Goal: Check status

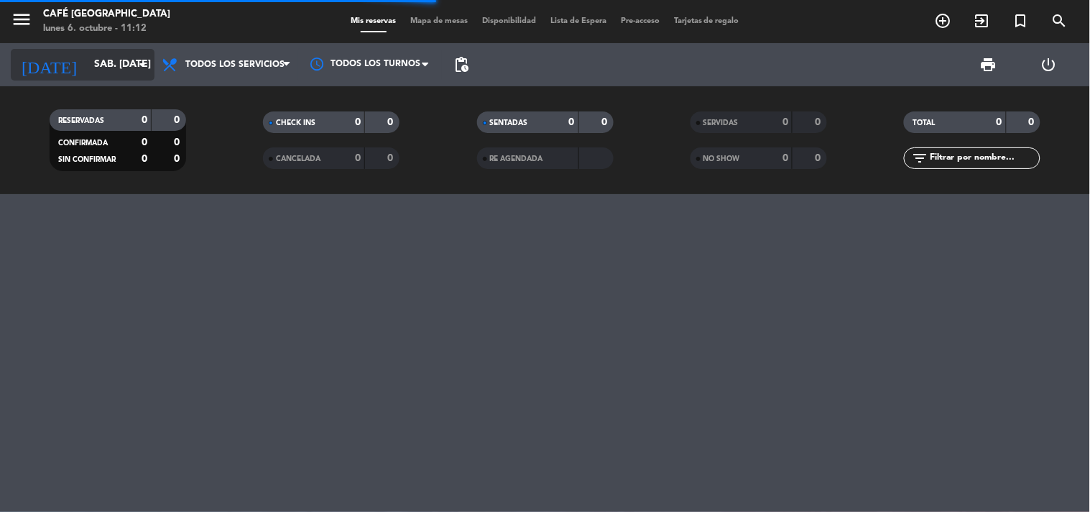
click at [134, 72] on icon "arrow_drop_down" at bounding box center [142, 64] width 17 height 17
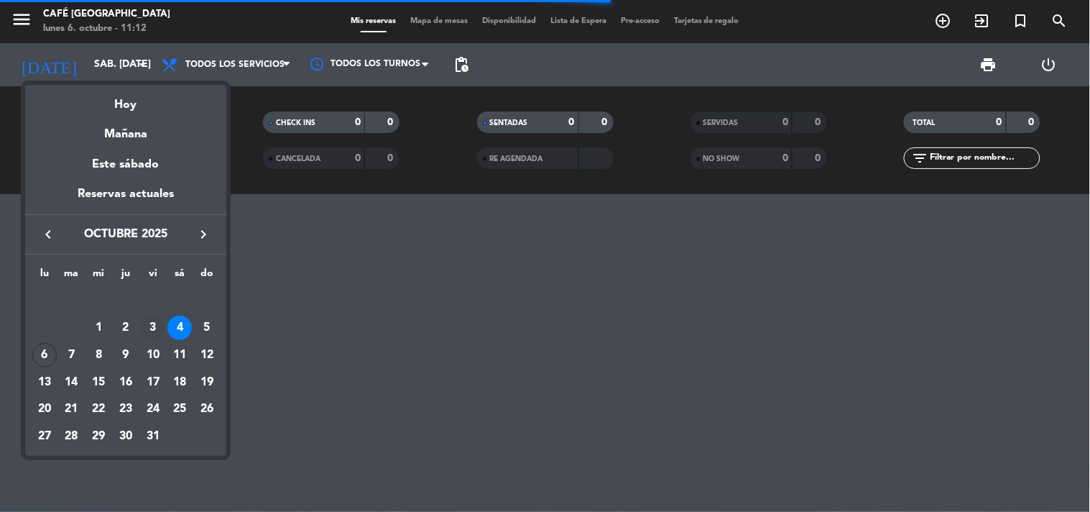
click at [153, 332] on div "3" at bounding box center [153, 327] width 24 height 24
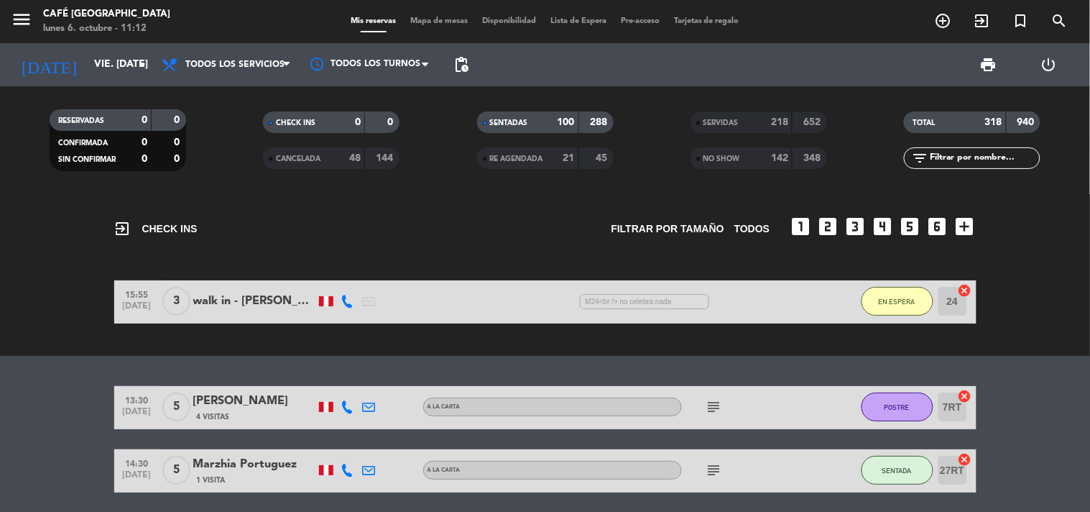
click at [34, 356] on div "exit_to_app CHECK INS Filtrar por tamaño TODOS looks_one looks_two looks_3 look…" at bounding box center [545, 353] width 1090 height 318
click at [762, 129] on div "218" at bounding box center [774, 122] width 29 height 17
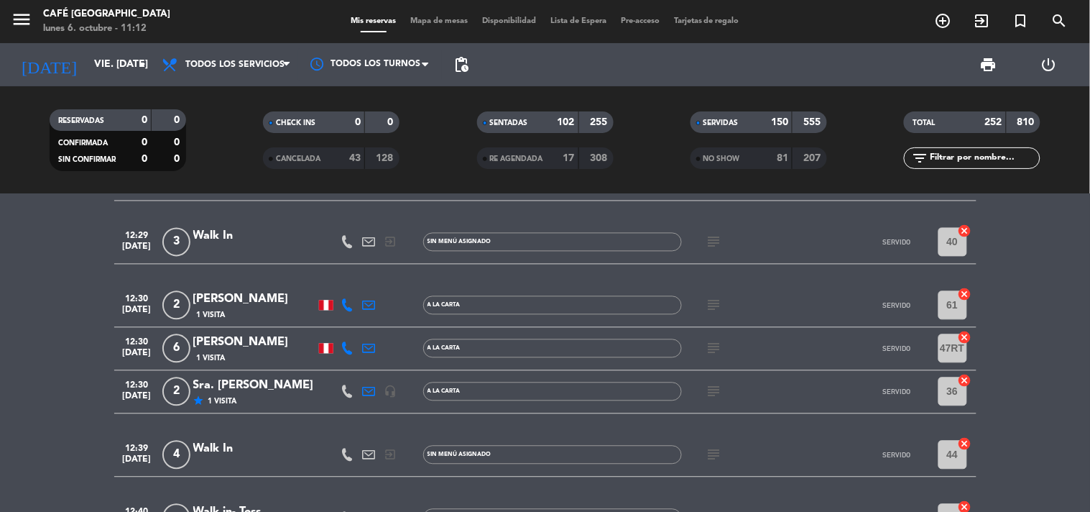
scroll to position [798, 0]
click at [715, 387] on icon "subject" at bounding box center [714, 390] width 17 height 17
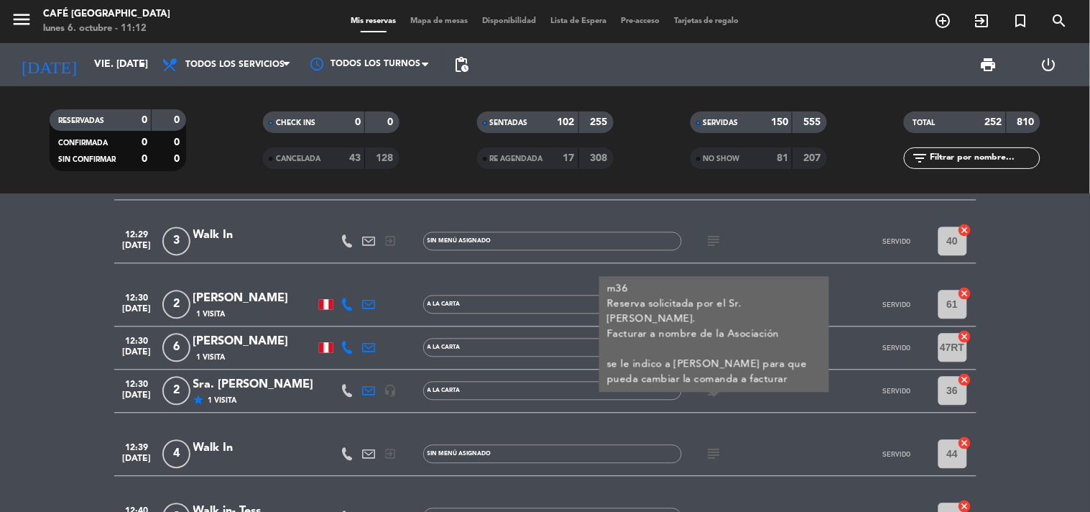
click at [302, 389] on div "Sra. [PERSON_NAME]" at bounding box center [254, 385] width 122 height 19
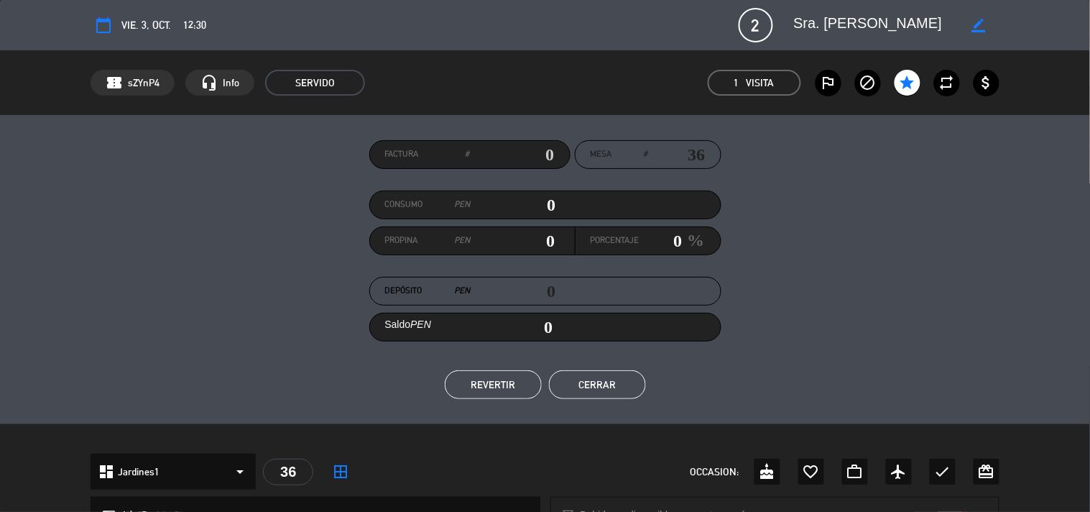
scroll to position [399, 0]
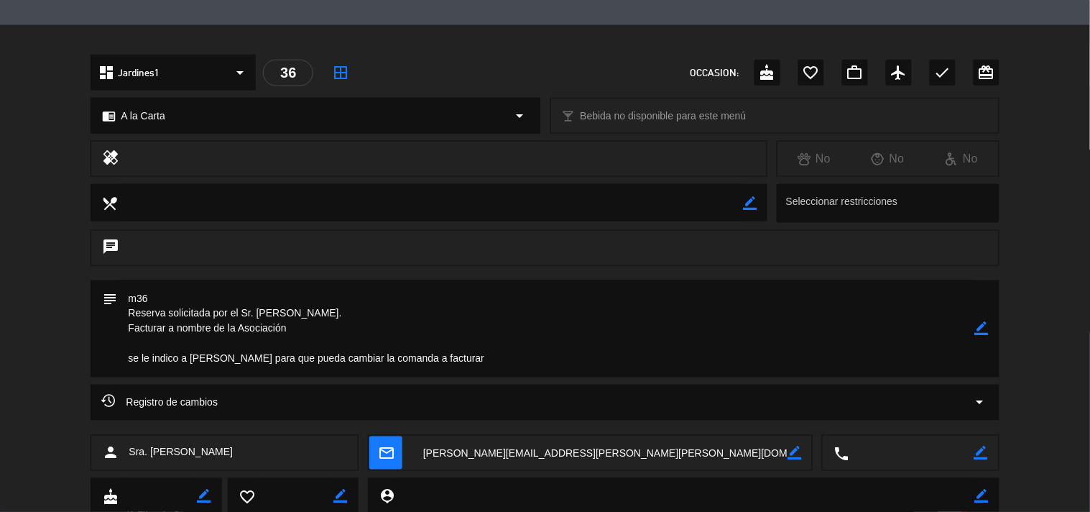
drag, startPoint x: 232, startPoint y: 451, endPoint x: 126, endPoint y: 440, distance: 106.2
click at [126, 440] on div "person Sra. [PERSON_NAME]" at bounding box center [225, 453] width 268 height 36
copy span "Sra. [PERSON_NAME]"
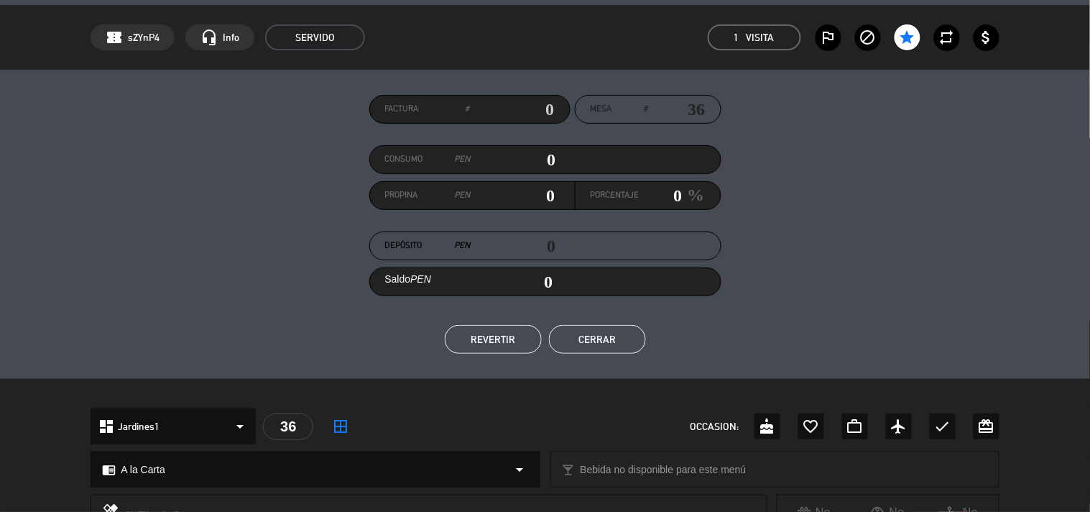
scroll to position [0, 0]
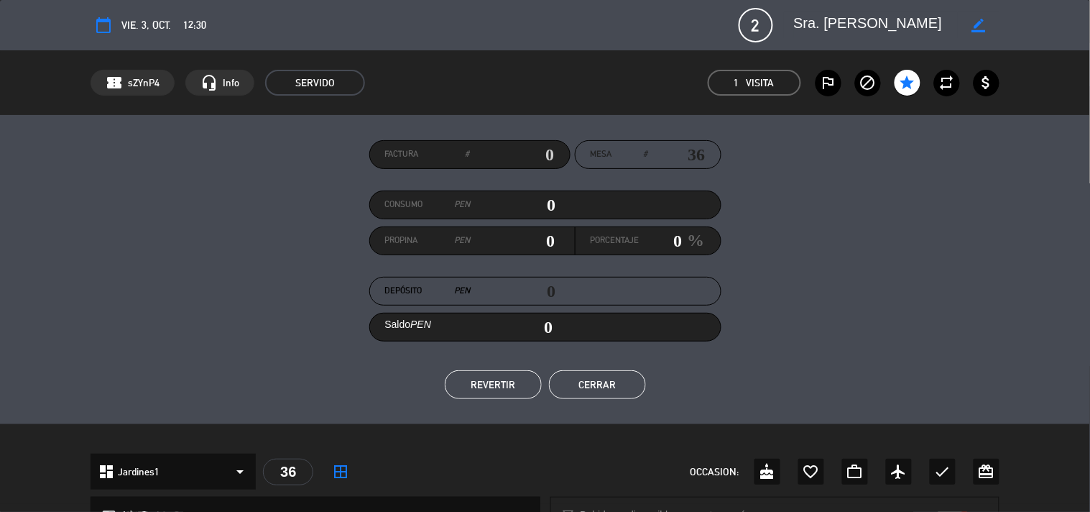
click at [624, 364] on div "Factura # Mesa # 36 Consumo PEN 0 Propina PEN 0 Porcentaje 0 % Depósito PEN 0 S…" at bounding box center [545, 269] width 908 height 259
click at [614, 379] on button "Cerrar" at bounding box center [597, 384] width 97 height 29
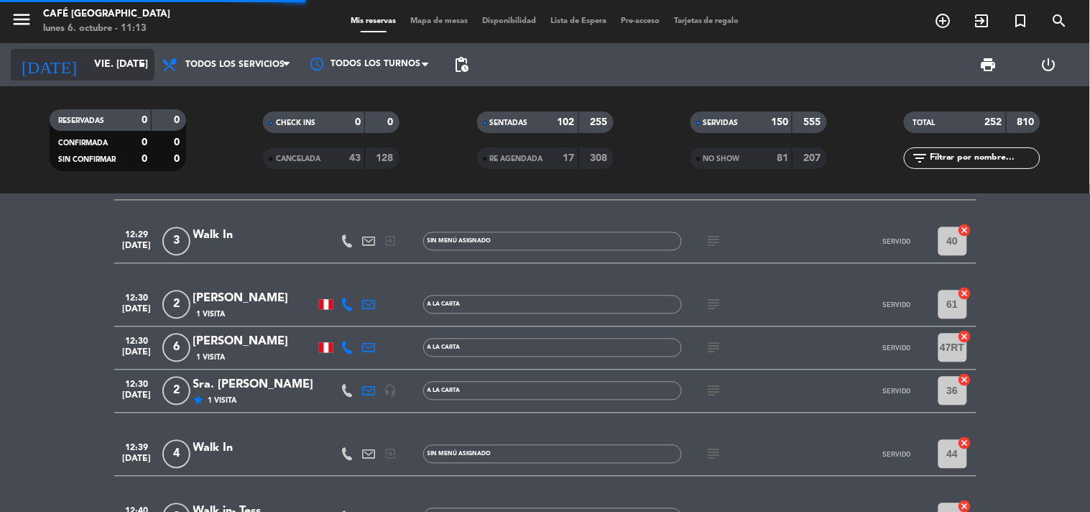
click at [101, 70] on input "vie. [DATE]" at bounding box center [155, 65] width 137 height 26
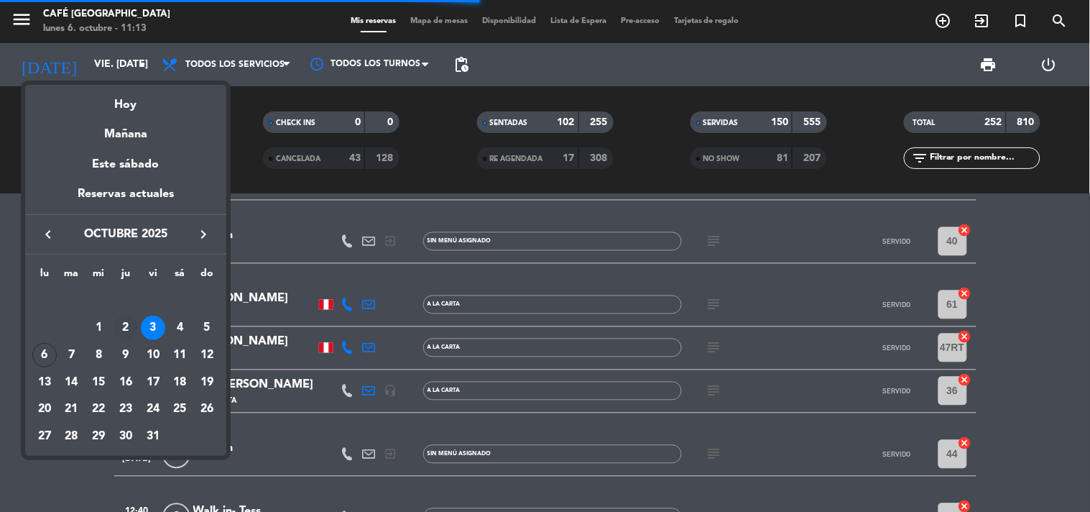
click at [126, 321] on div "2" at bounding box center [126, 327] width 24 height 24
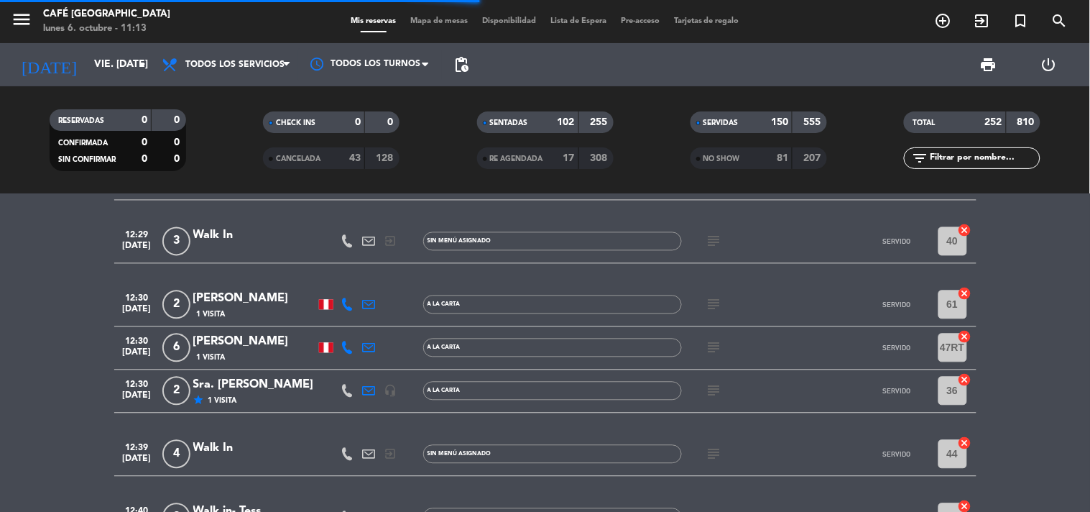
type input "[DEMOGRAPHIC_DATA] [DATE]"
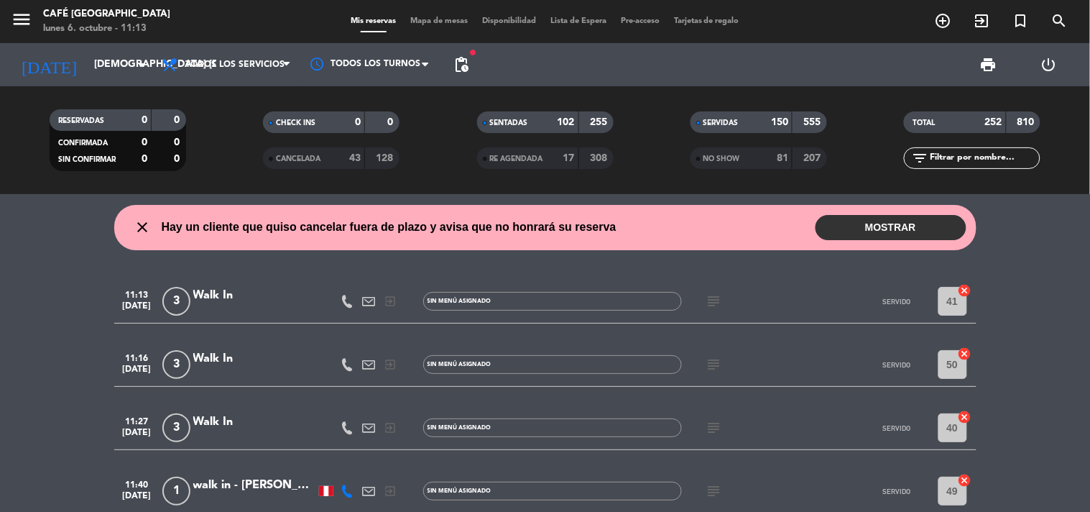
click at [987, 275] on div "close Hay un cliente que quiso cancelar fuera de plazo y avisa que no honrará s…" at bounding box center [545, 353] width 1090 height 318
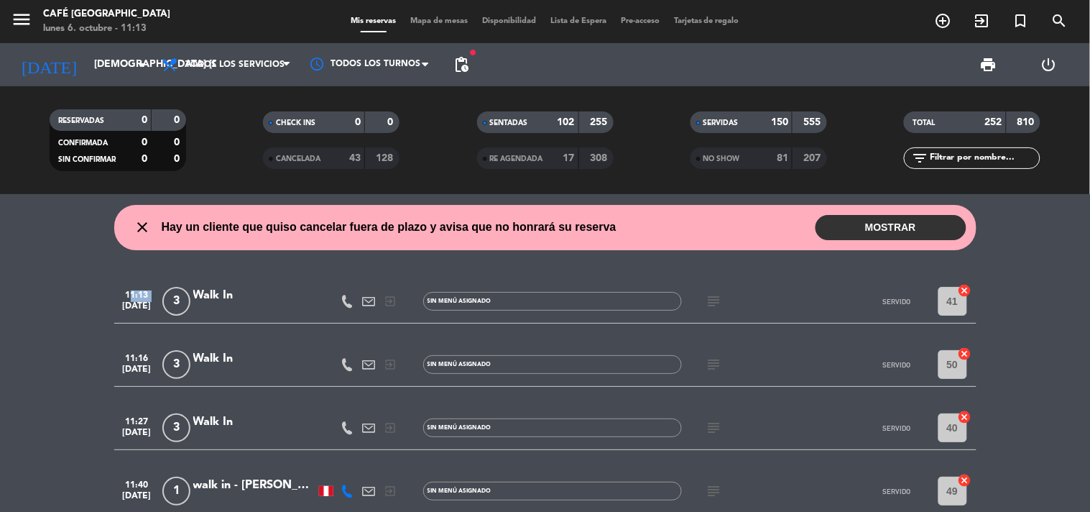
click at [987, 275] on div "close Hay un cliente que quiso cancelar fuera de plazo y avisa que no honrará s…" at bounding box center [545, 353] width 1090 height 318
click at [997, 264] on div "close Hay un cliente que quiso cancelar fuera de plazo y avisa que no honrará s…" at bounding box center [545, 353] width 1090 height 318
click at [999, 264] on div "close Hay un cliente que quiso cancelar fuera de plazo y avisa que no honrará s…" at bounding box center [545, 353] width 1090 height 318
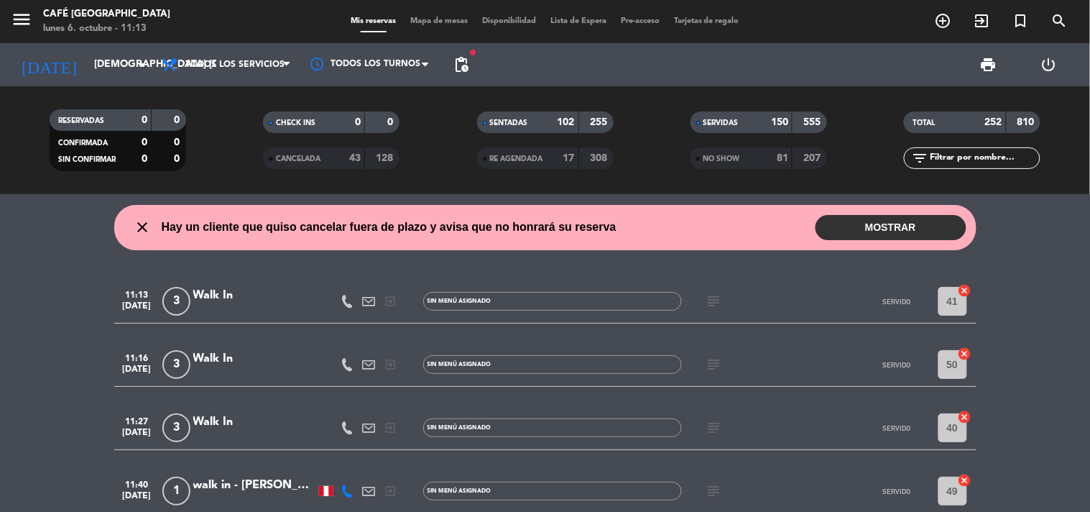
click at [765, 135] on div "SERVIDAS 150 555" at bounding box center [758, 129] width 213 height 36
click at [758, 125] on div "SERVIDAS" at bounding box center [727, 122] width 66 height 17
click at [759, 125] on div "SERVIDAS" at bounding box center [727, 122] width 66 height 17
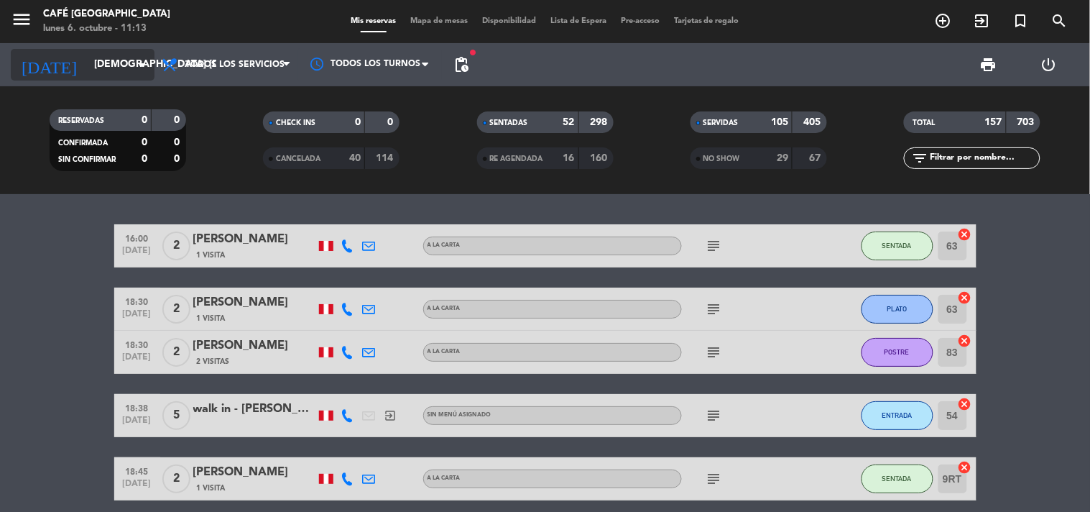
click at [126, 63] on input "[DEMOGRAPHIC_DATA] [DATE]" at bounding box center [155, 65] width 137 height 26
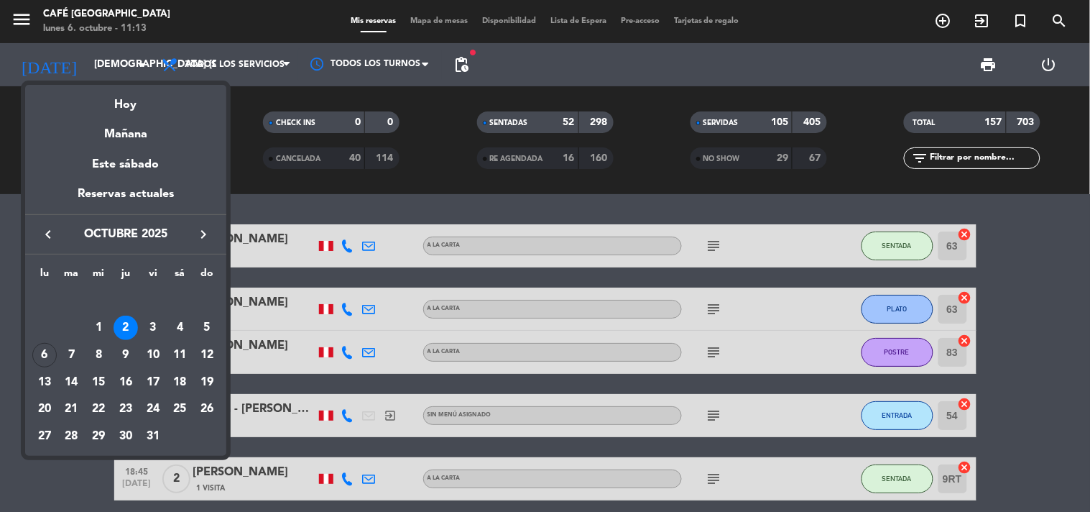
click at [126, 329] on div "2" at bounding box center [126, 327] width 24 height 24
